Goal: Check status: Check status

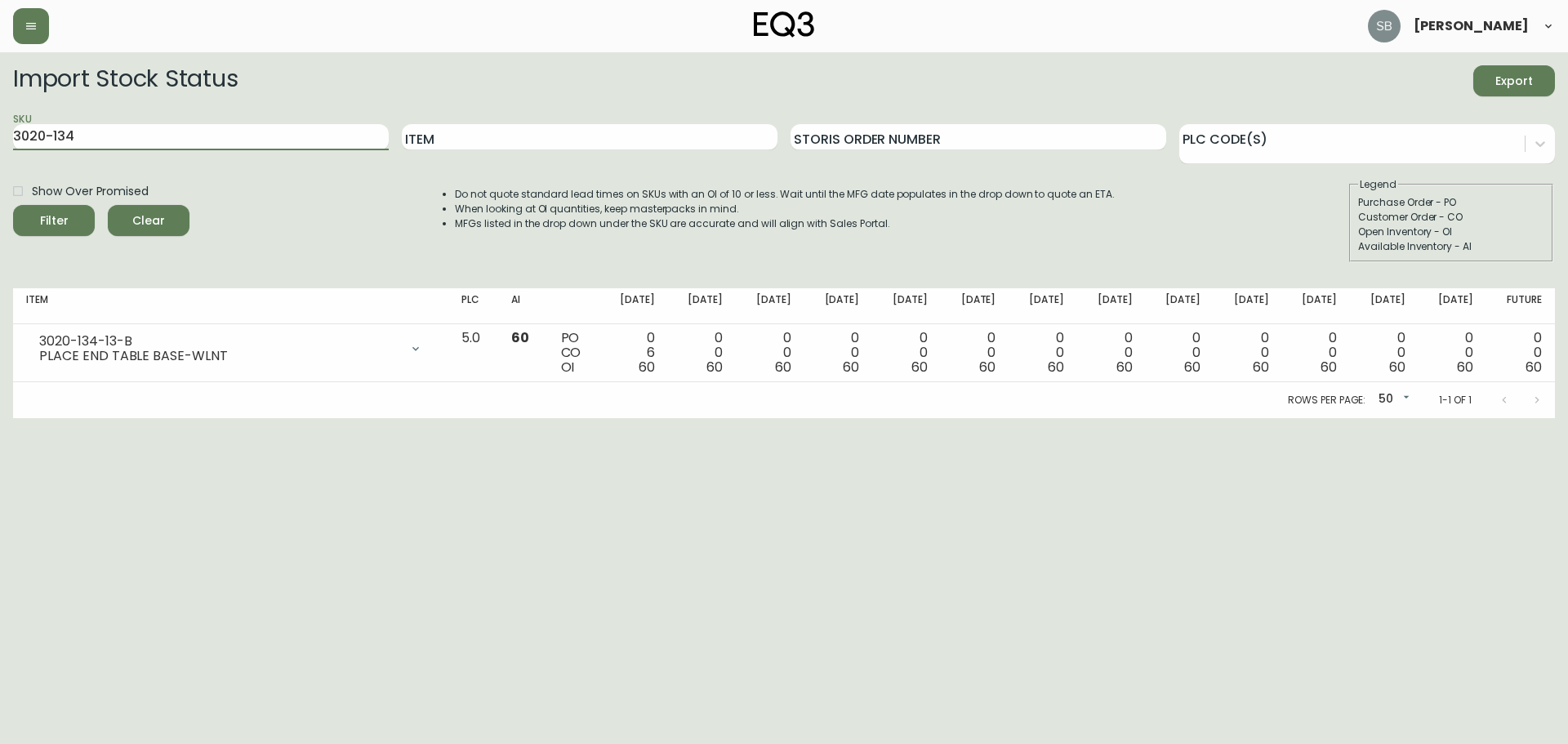
drag, startPoint x: 79, startPoint y: 137, endPoint x: -61, endPoint y: 152, distance: 140.8
click at [0, 152] on html "[PERSON_NAME] Import Stock Status Export SKU 3020-134 Item Storis Order Number …" at bounding box center [784, 209] width 1568 height 418
paste input "3020-134-13-B"
type input "3020-134-13-B"
click at [13, 205] on button "Filter" at bounding box center [54, 220] width 82 height 31
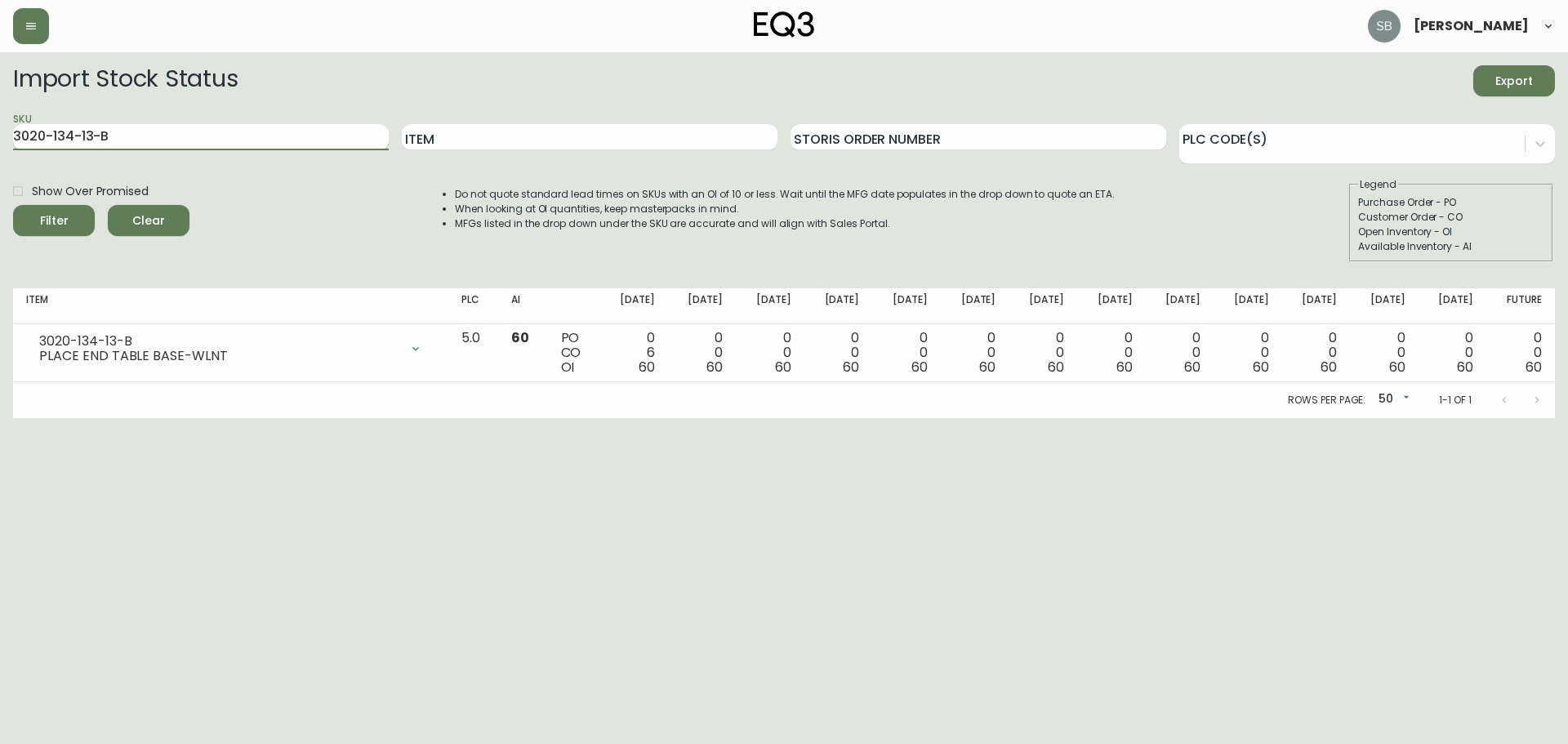
click at [13, 137] on input "3020-134-13-B" at bounding box center [201, 136] width 376 height 26
paste input "3020-135-0-A"
type input "3020-135-0-A"
click at [13, 205] on button "Filter" at bounding box center [54, 220] width 82 height 31
drag, startPoint x: 458, startPoint y: 346, endPoint x: 407, endPoint y: 521, distance: 182.3
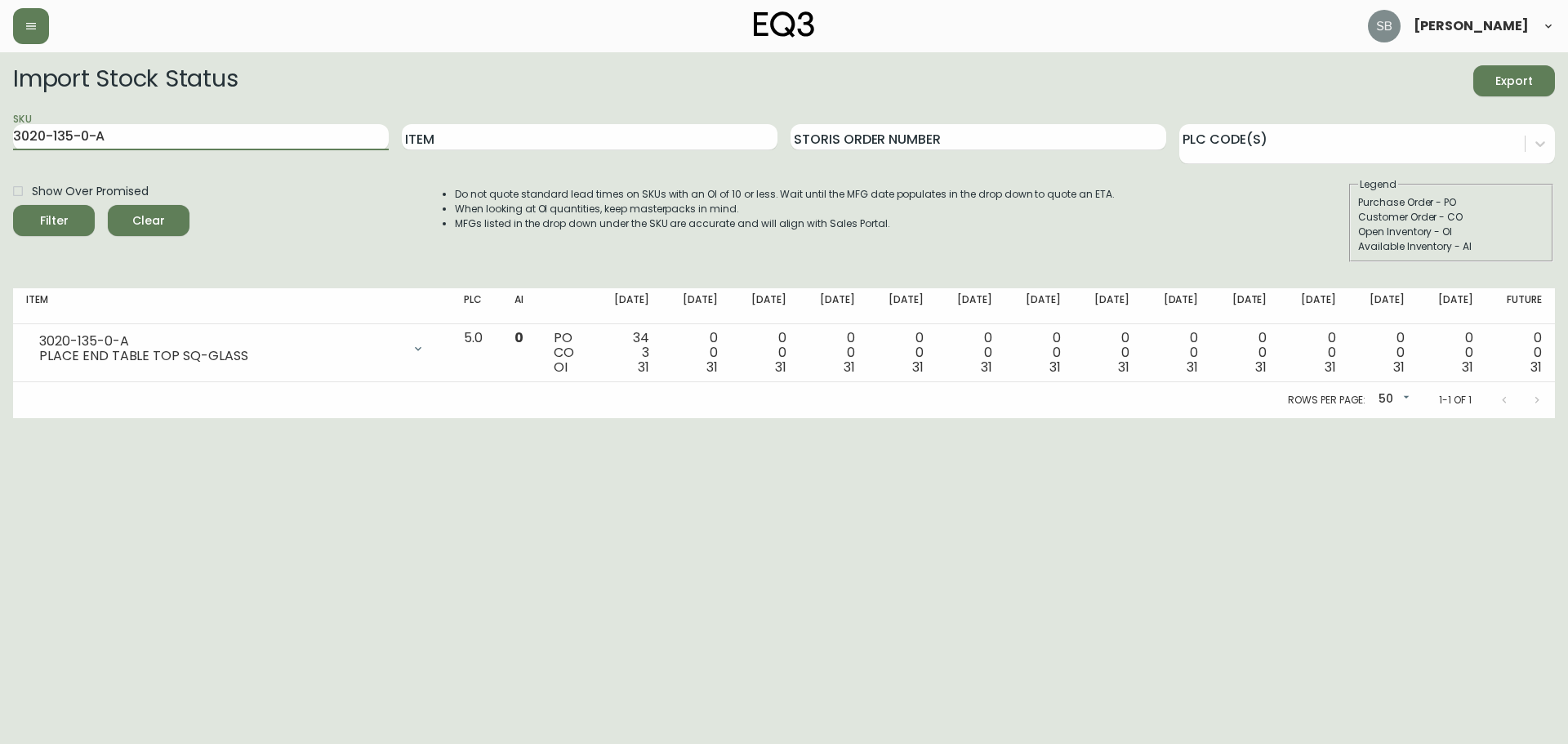
click at [425, 346] on icon at bounding box center [418, 349] width 13 height 13
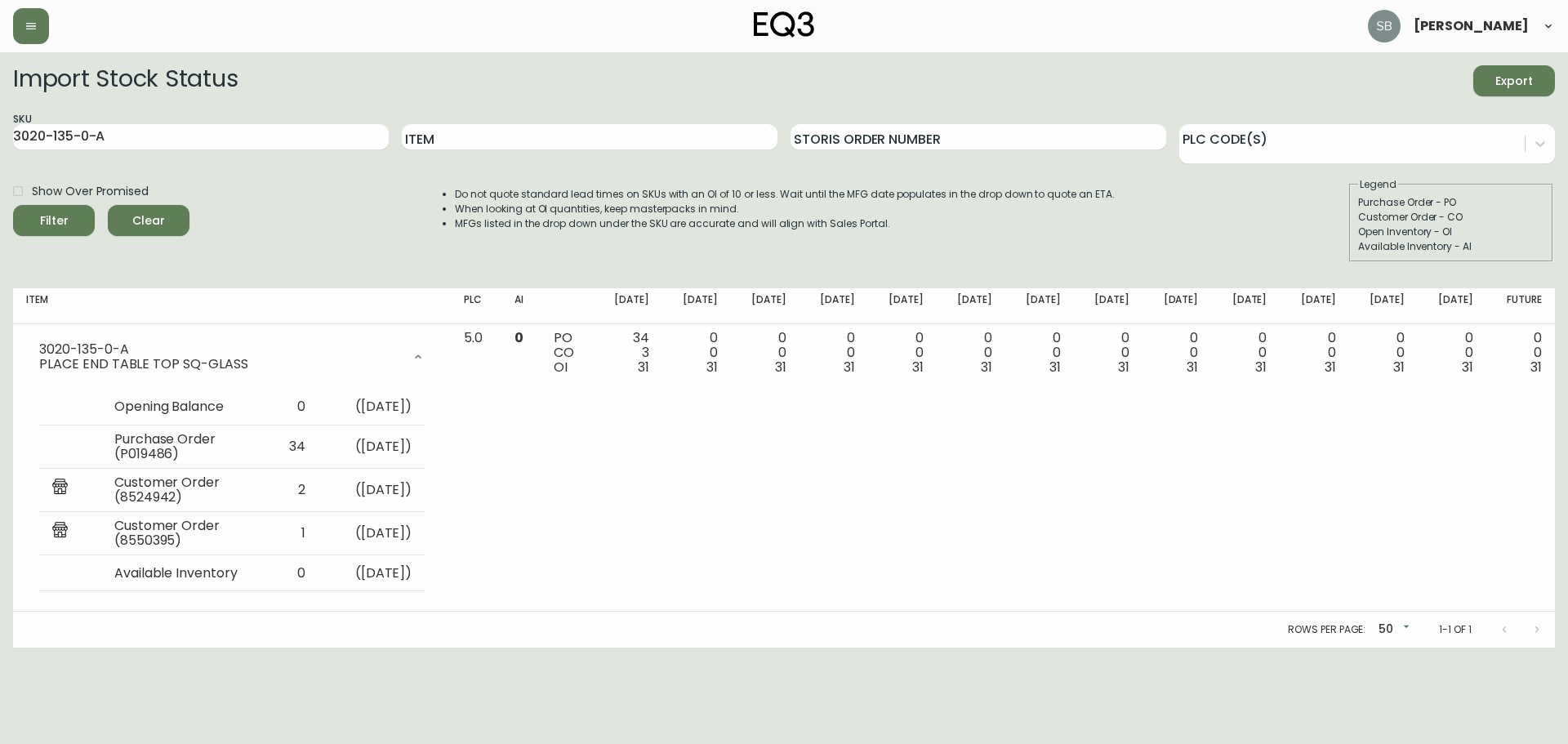
drag, startPoint x: 40, startPoint y: 130, endPoint x: -63, endPoint y: 130, distance: 103.0
click at [0, 130] on html "[PERSON_NAME] Import Stock Status Export SKU 3020-135-0-A Item Storis Order Num…" at bounding box center [784, 324] width 1568 height 648
